Goal: Transaction & Acquisition: Purchase product/service

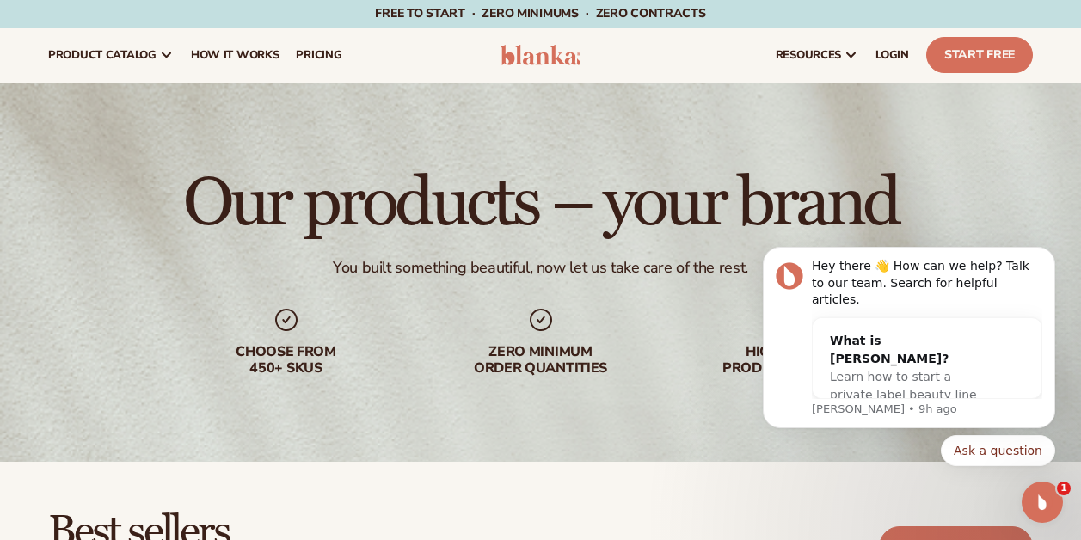
click at [537, 52] on img at bounding box center [541, 55] width 81 height 21
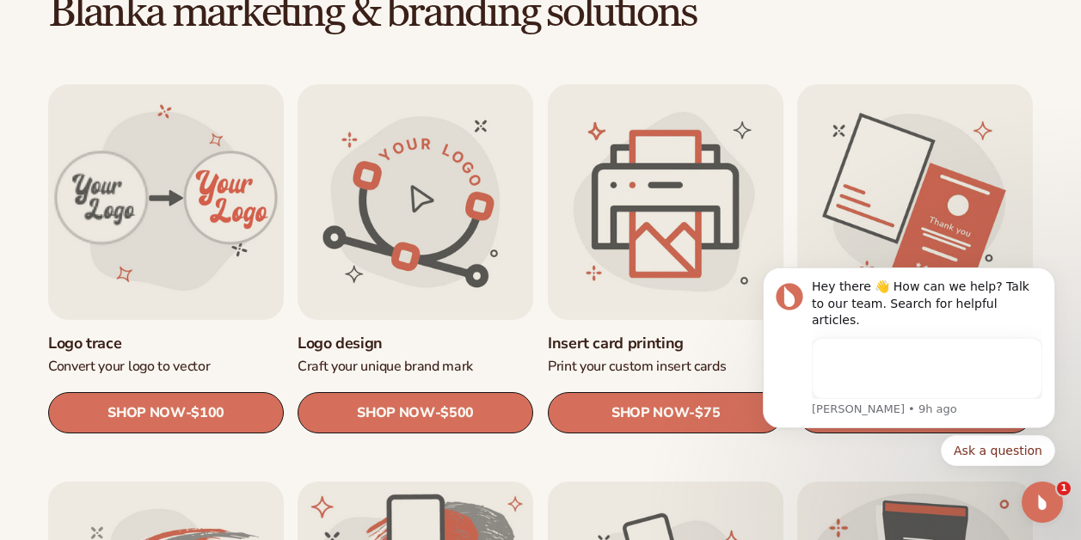
scroll to position [533, 0]
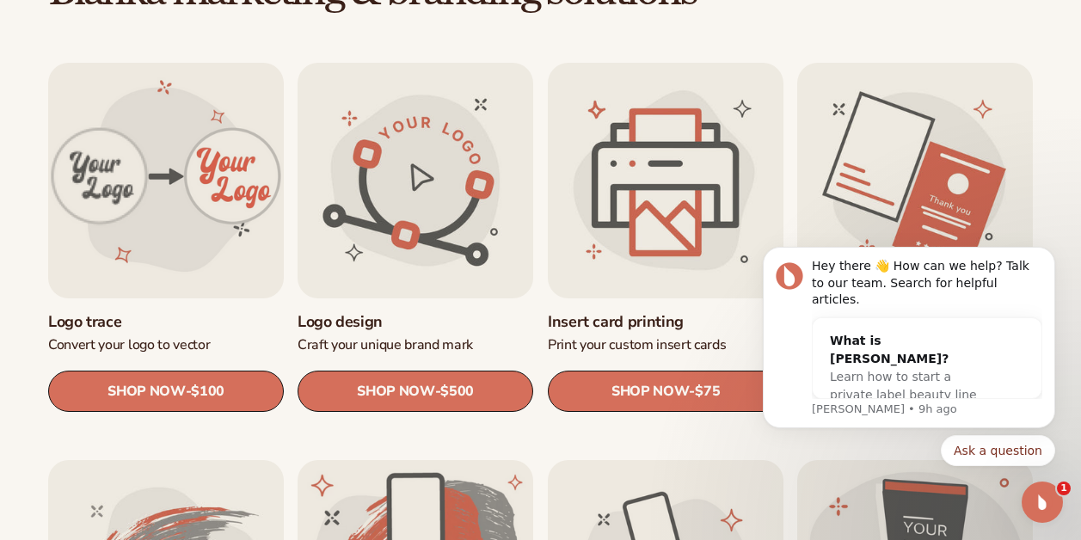
click at [166, 312] on link "Logo trace" at bounding box center [166, 322] width 236 height 20
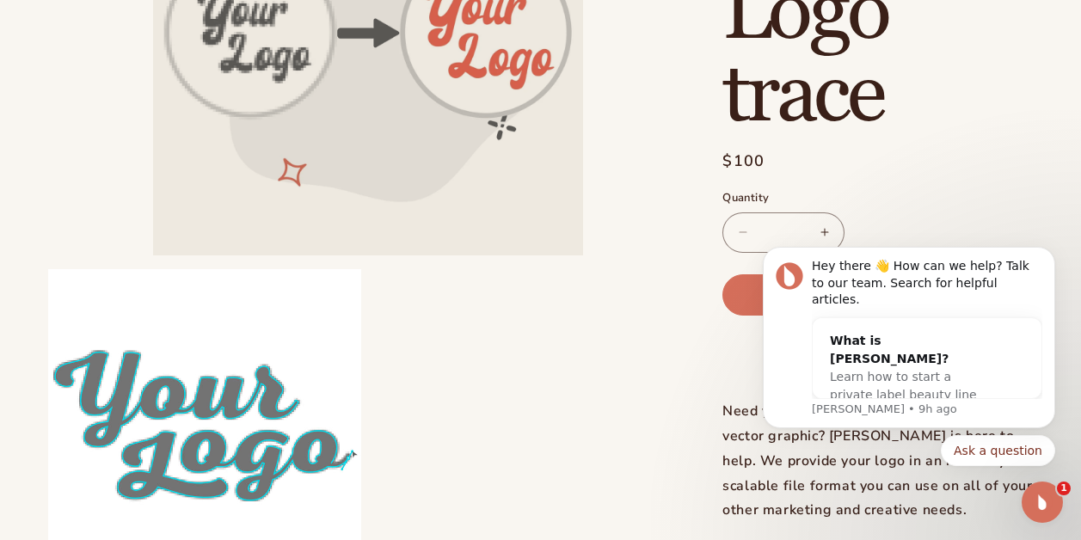
scroll to position [308, 0]
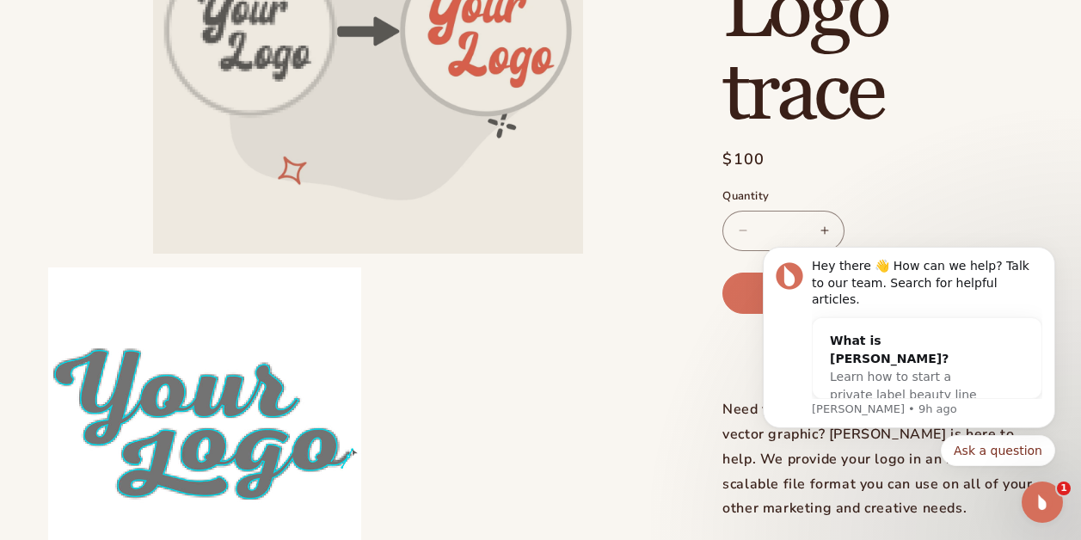
click at [988, 155] on div "Regular price $100 Sale price $100 Regular price Unit price / per Sale Sold out" at bounding box center [878, 162] width 311 height 28
click at [925, 235] on body "Hey there 👋 How can we help? Talk to our team. Search for helpful articles. Wha…" at bounding box center [909, 350] width 330 height 273
click at [1052, 262] on button "Dismiss notification" at bounding box center [1050, 252] width 22 height 22
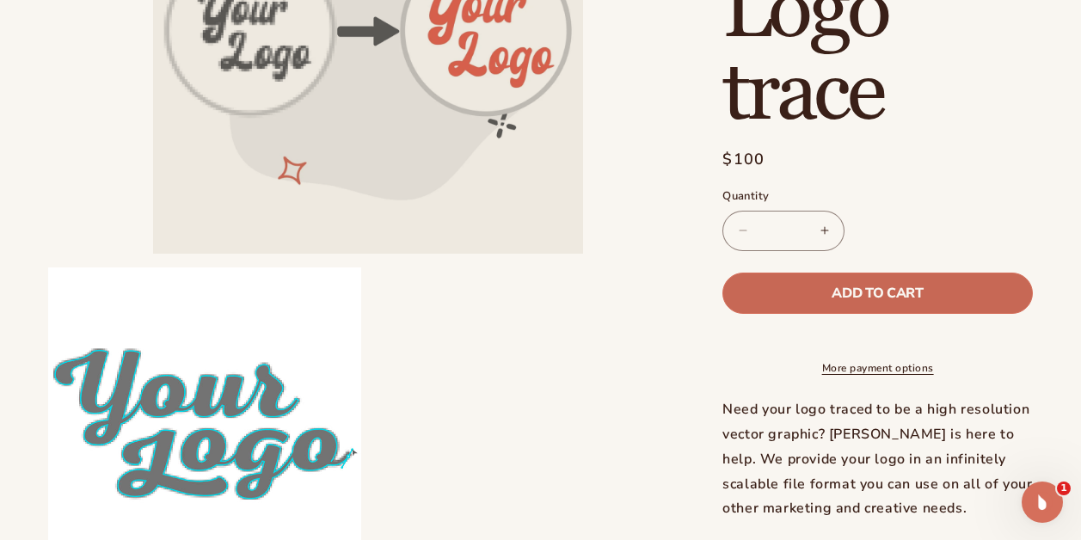
click at [897, 286] on span "Add to cart" at bounding box center [877, 293] width 91 height 14
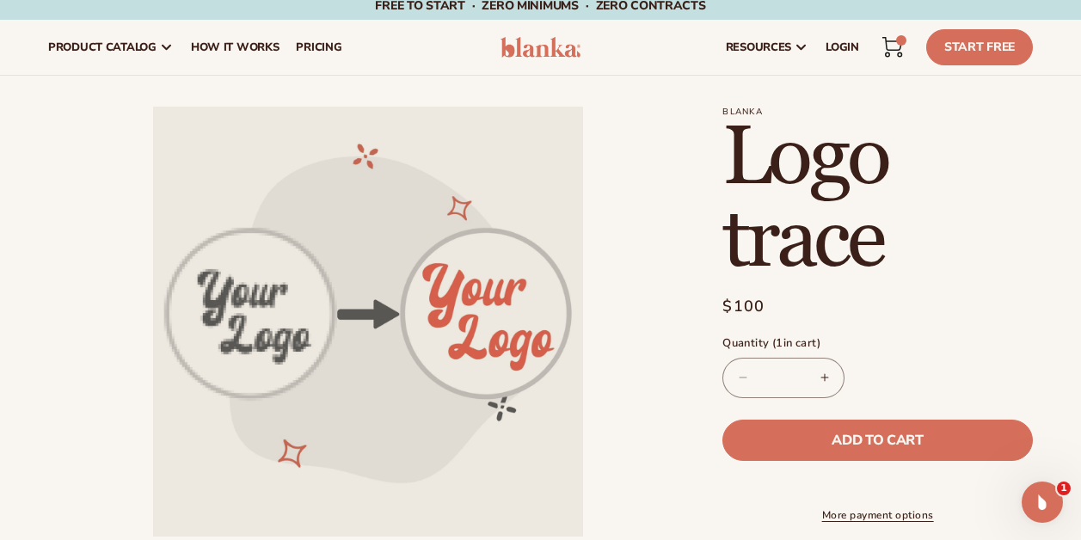
scroll to position [8, 0]
click at [894, 46] on icon at bounding box center [893, 47] width 21 height 21
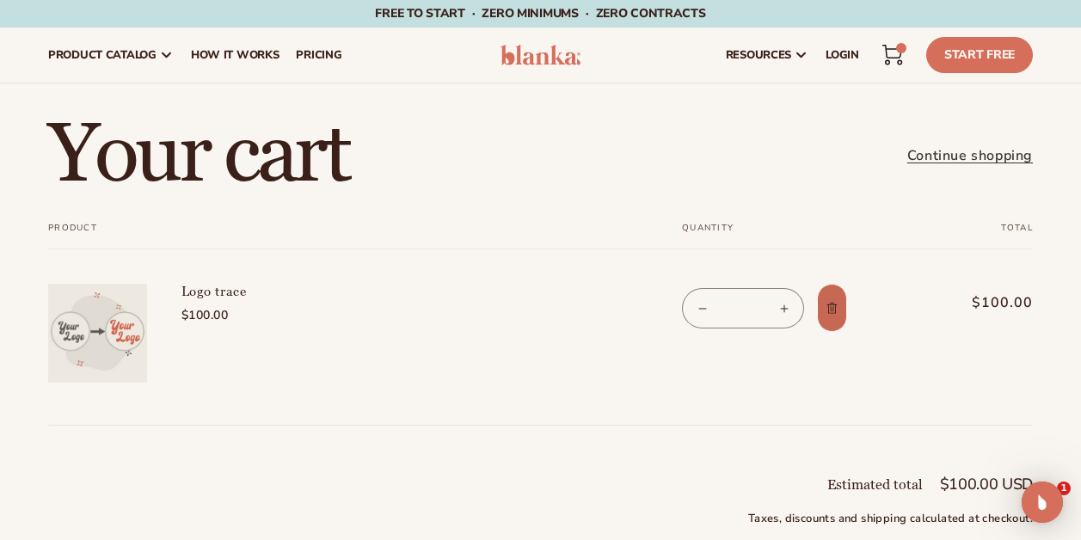
click at [829, 305] on icon "Remove Logo trace" at bounding box center [832, 308] width 13 height 13
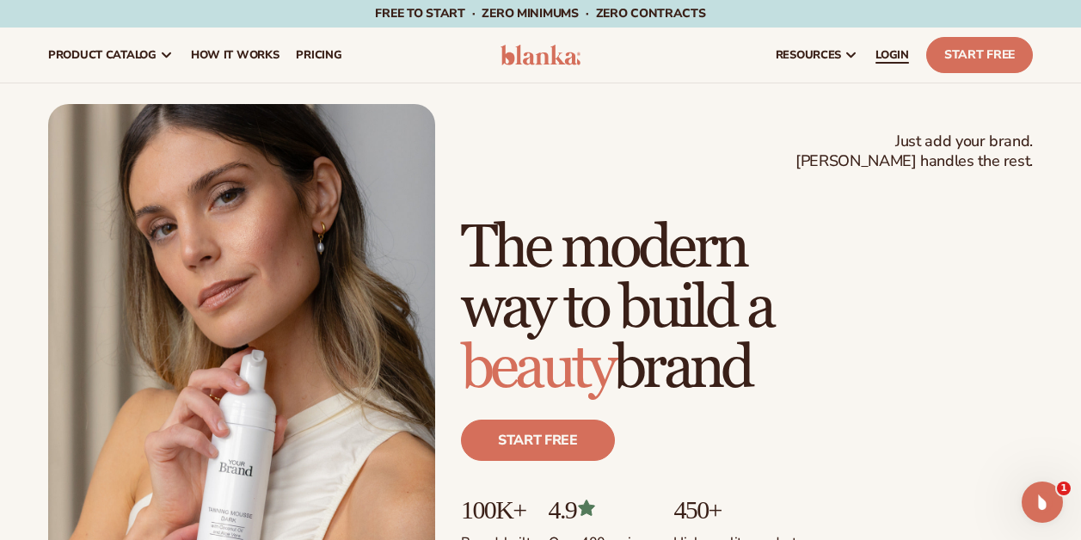
click at [901, 51] on span "LOGIN" at bounding box center [893, 55] width 34 height 14
